Goal: Task Accomplishment & Management: Use online tool/utility

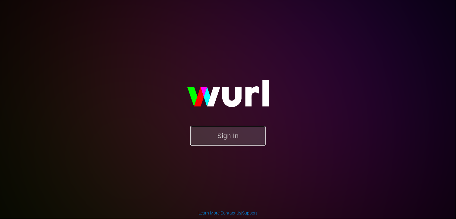
click at [237, 144] on button "Sign In" at bounding box center [227, 136] width 75 height 20
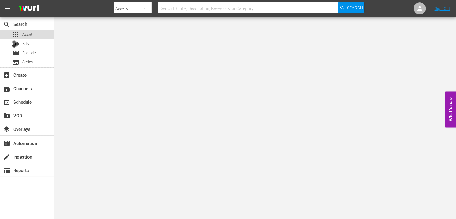
click at [26, 38] on div "apps Asset" at bounding box center [22, 34] width 20 height 8
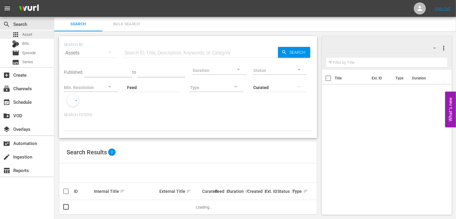
click at [28, 35] on span "Asset" at bounding box center [27, 35] width 10 height 6
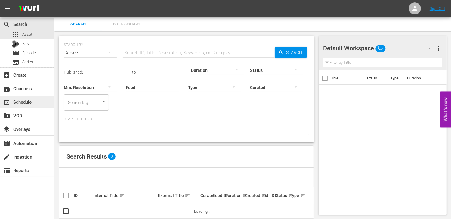
click at [19, 102] on div "event_available Schedule" at bounding box center [17, 100] width 34 height 5
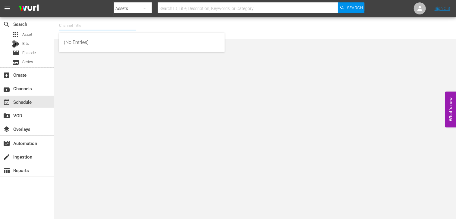
click at [77, 24] on input "text" at bounding box center [97, 25] width 77 height 14
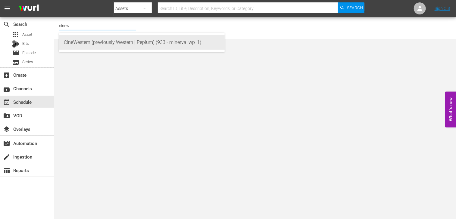
click at [84, 39] on div "CineWestern (previously Western | Peplum) (933 - minerva_wp_1)" at bounding box center [142, 42] width 156 height 14
type input "CineWestern (previously Western | Peplum) (933 - minerva_wp_1)"
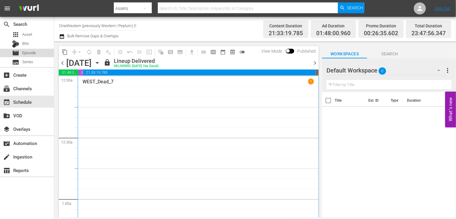
click at [35, 50] on span "Episode" at bounding box center [29, 53] width 14 height 6
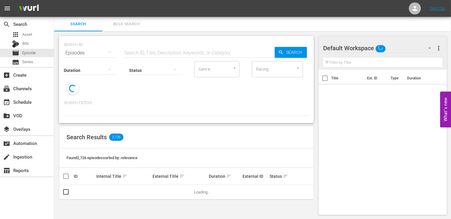
click at [143, 52] on input "text" at bounding box center [199, 53] width 152 height 14
type input "diamante"
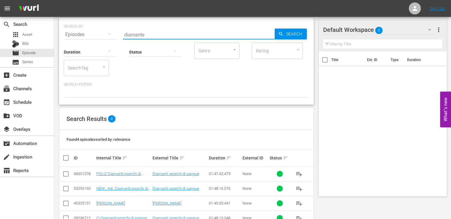
scroll to position [36, 0]
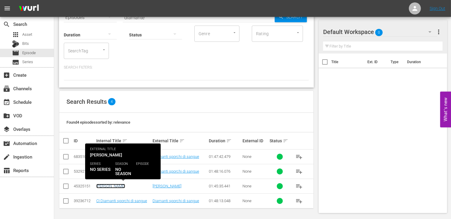
click at [105, 187] on link "[PERSON_NAME]" at bounding box center [110, 186] width 29 height 5
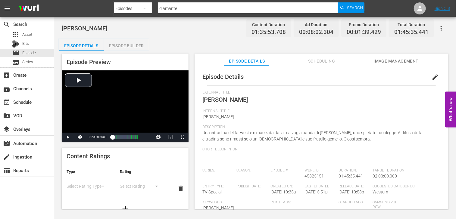
click at [321, 58] on span "Scheduling" at bounding box center [321, 62] width 45 height 8
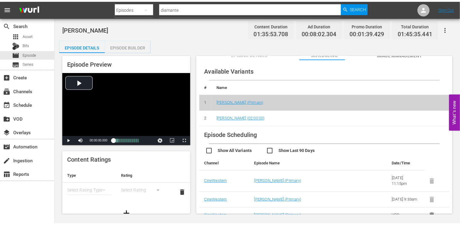
scroll to position [11, 0]
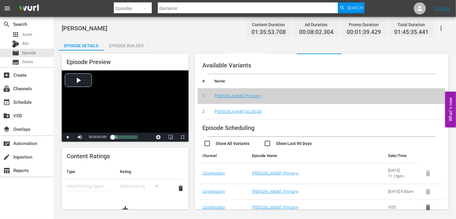
click at [335, 122] on div "Episode Scheduling Show All Variants Show Last 90 Days Channel Episode Name Dat…" at bounding box center [322, 168] width 248 height 96
click at [359, 191] on td at bounding box center [371, 192] width 25 height 16
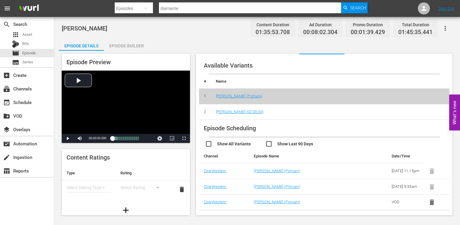
scroll to position [0, 0]
click at [340, 137] on div "Show All Variants Show Last 90 Days" at bounding box center [327, 143] width 245 height 12
click at [430, 205] on icon "button" at bounding box center [432, 202] width 5 height 6
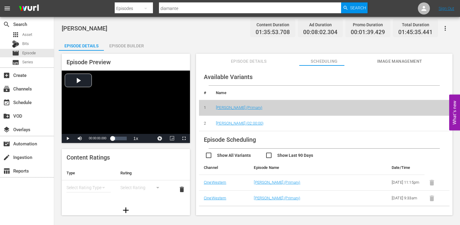
click at [265, 79] on div "Available Variants # Name 1 [PERSON_NAME] (Primary) 2 Diamante Lobo (02:00:00)" at bounding box center [324, 99] width 251 height 63
click at [34, 55] on span "Episode" at bounding box center [29, 53] width 14 height 6
